Goal: Information Seeking & Learning: Learn about a topic

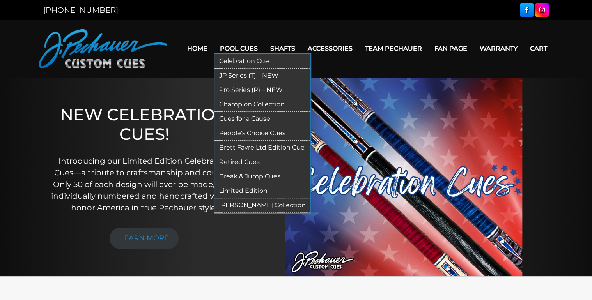
click at [240, 164] on link "Retired Cues" at bounding box center [262, 162] width 96 height 14
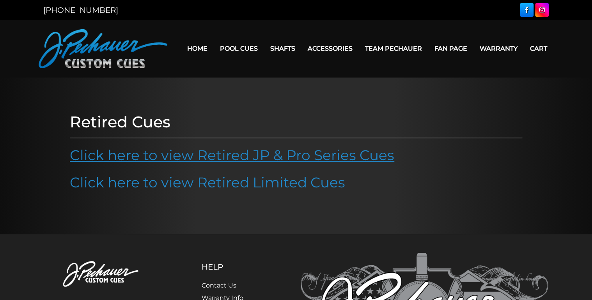
click at [241, 158] on link "Click here to view Retired JP & Pro Series Cues" at bounding box center [232, 155] width 324 height 17
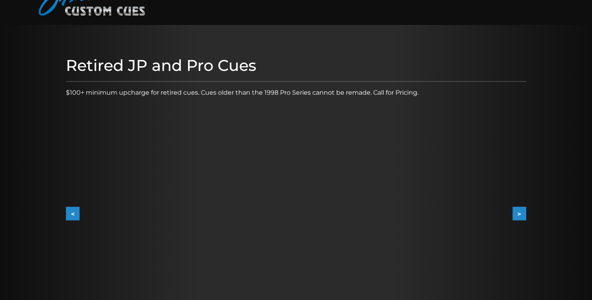
scroll to position [62, 0]
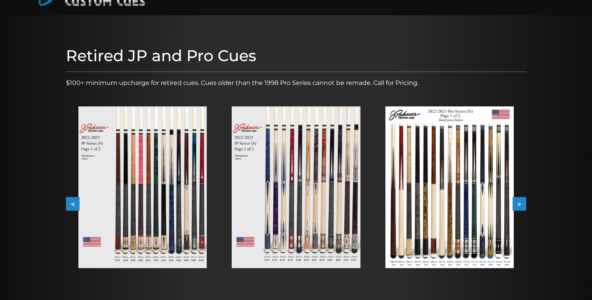
click at [522, 200] on button ">" at bounding box center [519, 204] width 14 height 14
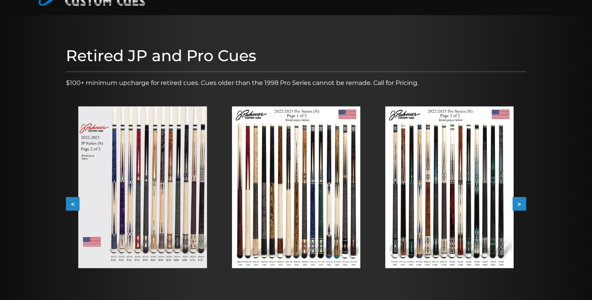
click at [522, 200] on button ">" at bounding box center [519, 204] width 14 height 14
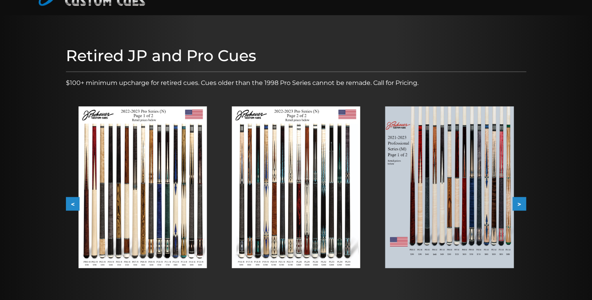
click at [522, 200] on button ">" at bounding box center [519, 204] width 14 height 14
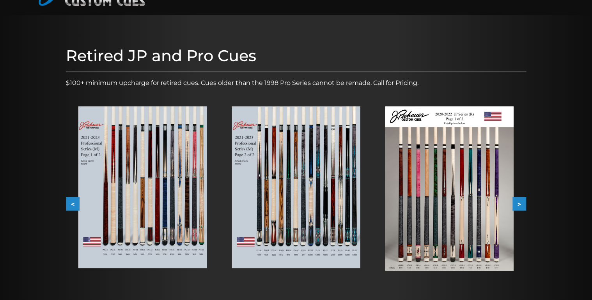
click at [522, 200] on button ">" at bounding box center [519, 204] width 14 height 14
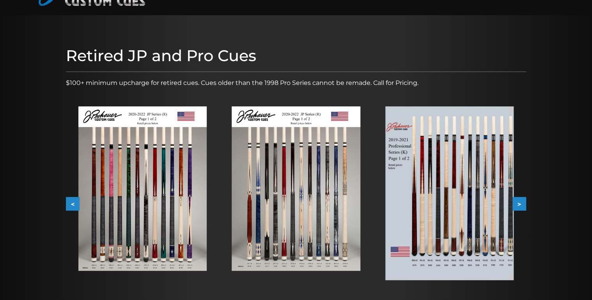
click at [522, 200] on button ">" at bounding box center [519, 204] width 14 height 14
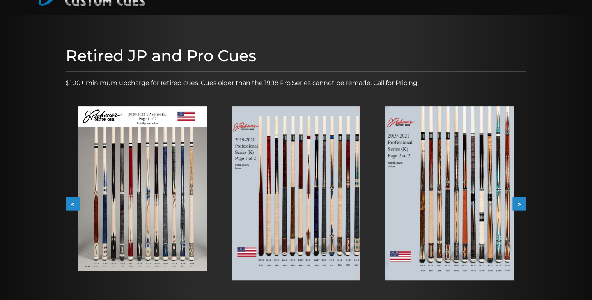
click at [522, 200] on button ">" at bounding box center [519, 204] width 14 height 14
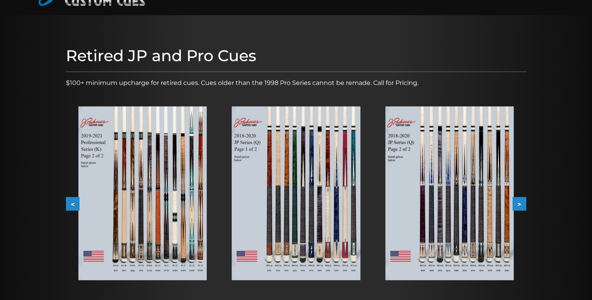
click at [522, 200] on button ">" at bounding box center [519, 204] width 14 height 14
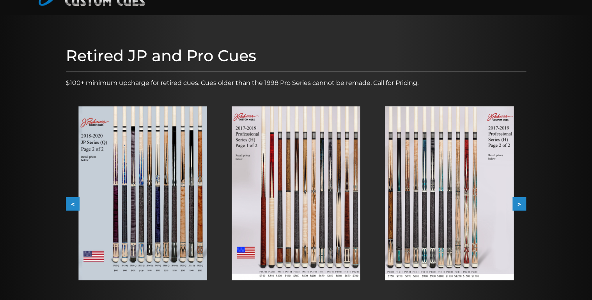
click at [522, 200] on button ">" at bounding box center [519, 204] width 14 height 14
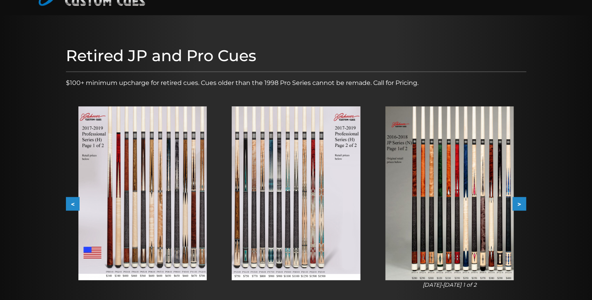
click at [522, 200] on button ">" at bounding box center [519, 204] width 14 height 14
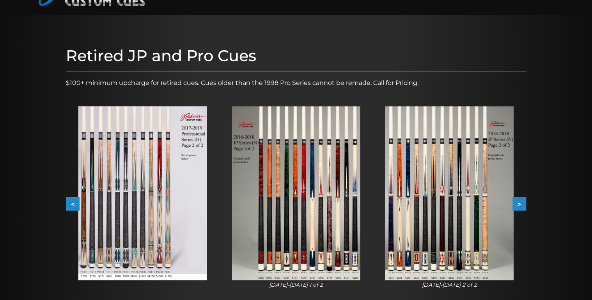
click at [522, 200] on button ">" at bounding box center [519, 204] width 14 height 14
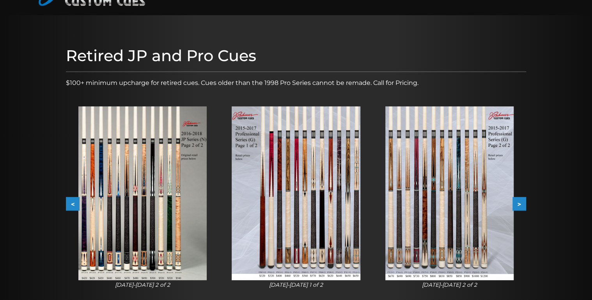
click at [522, 200] on button ">" at bounding box center [519, 204] width 14 height 14
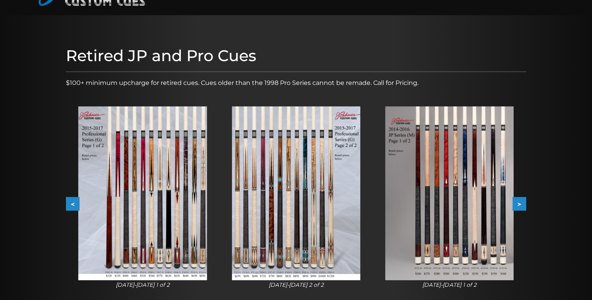
click at [522, 200] on button ">" at bounding box center [519, 204] width 14 height 14
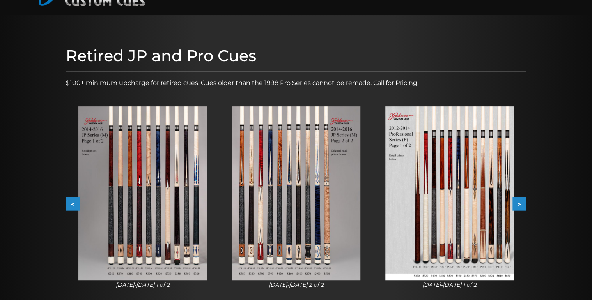
click at [522, 200] on button ">" at bounding box center [519, 204] width 14 height 14
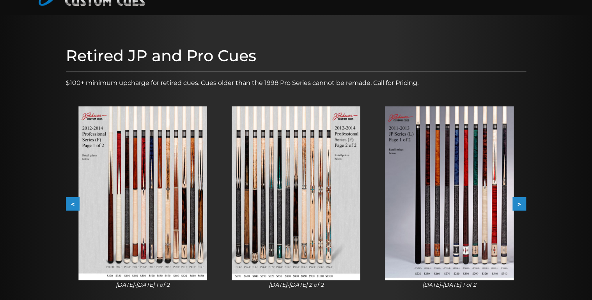
click at [522, 200] on button ">" at bounding box center [519, 204] width 14 height 14
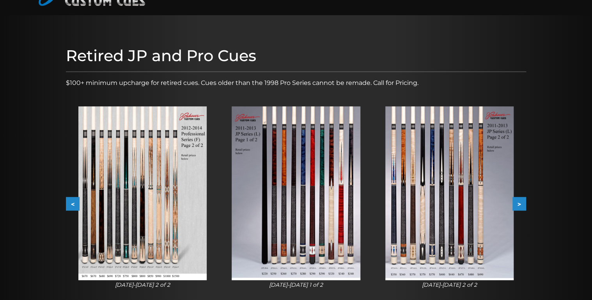
click at [522, 200] on button ">" at bounding box center [519, 204] width 14 height 14
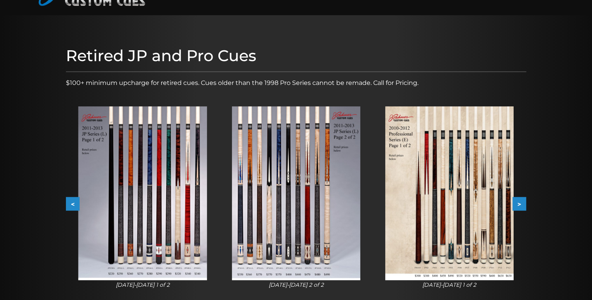
click at [522, 200] on button ">" at bounding box center [519, 204] width 14 height 14
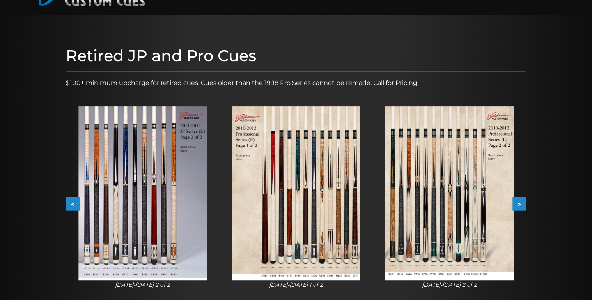
click at [522, 200] on button ">" at bounding box center [519, 204] width 14 height 14
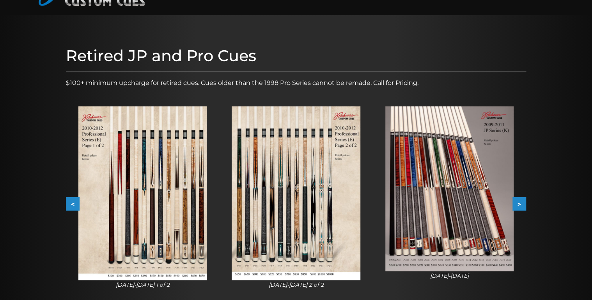
click at [522, 200] on button ">" at bounding box center [519, 204] width 14 height 14
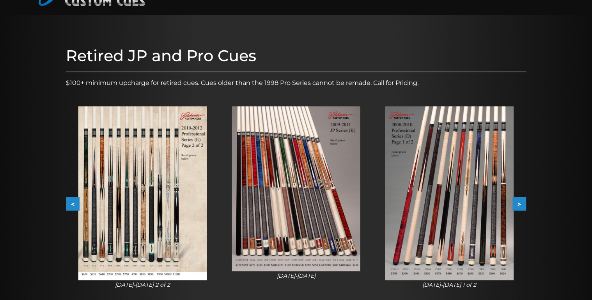
click at [522, 200] on button ">" at bounding box center [519, 204] width 14 height 14
